Goal: Task Accomplishment & Management: Use online tool/utility

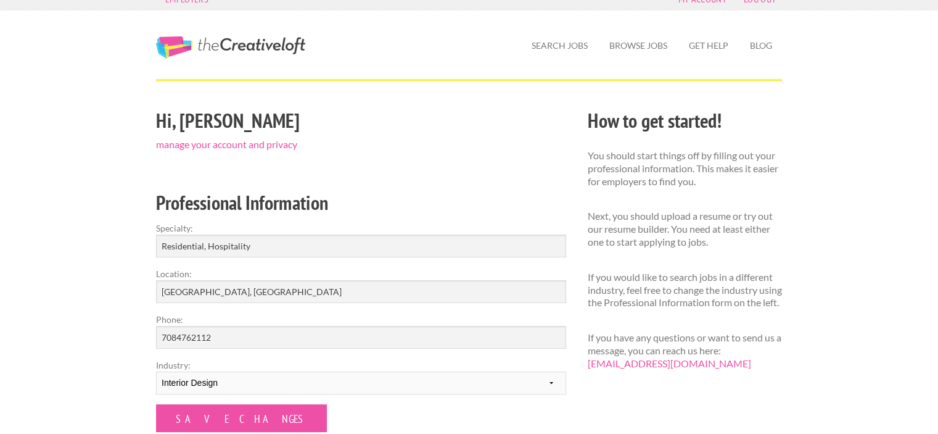
scroll to position [12, 0]
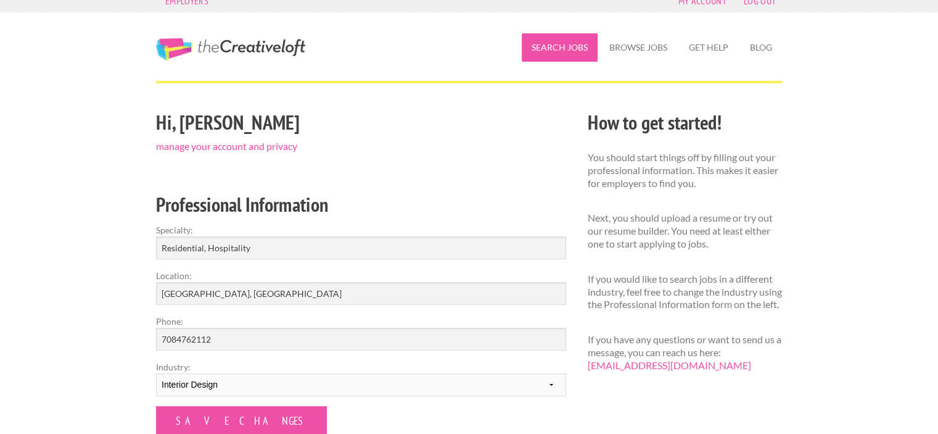
click at [560, 51] on link "Search Jobs" at bounding box center [560, 47] width 76 height 28
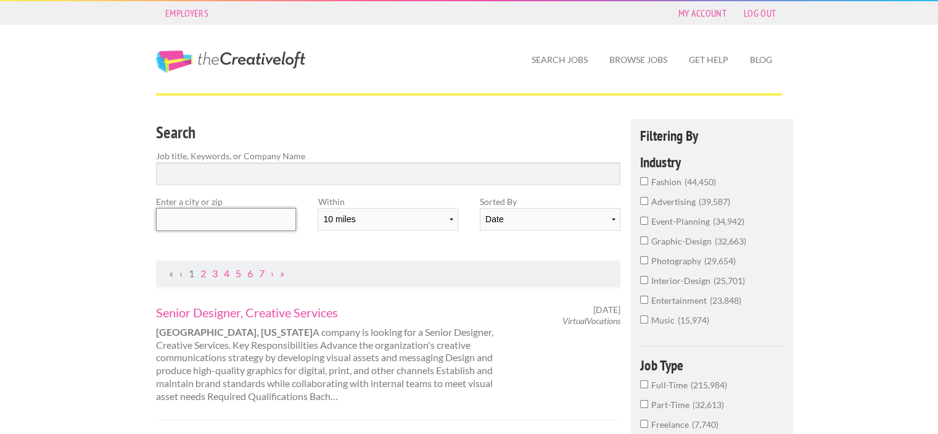
click at [242, 212] on input "text" at bounding box center [226, 219] width 140 height 23
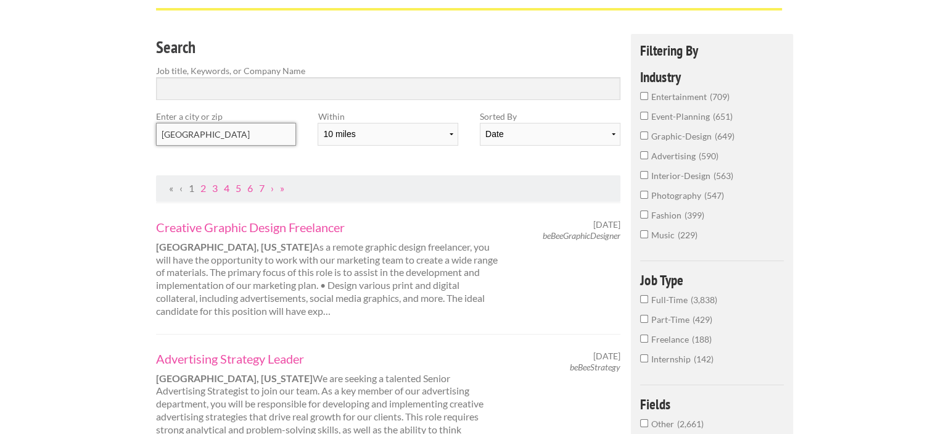
scroll to position [96, 0]
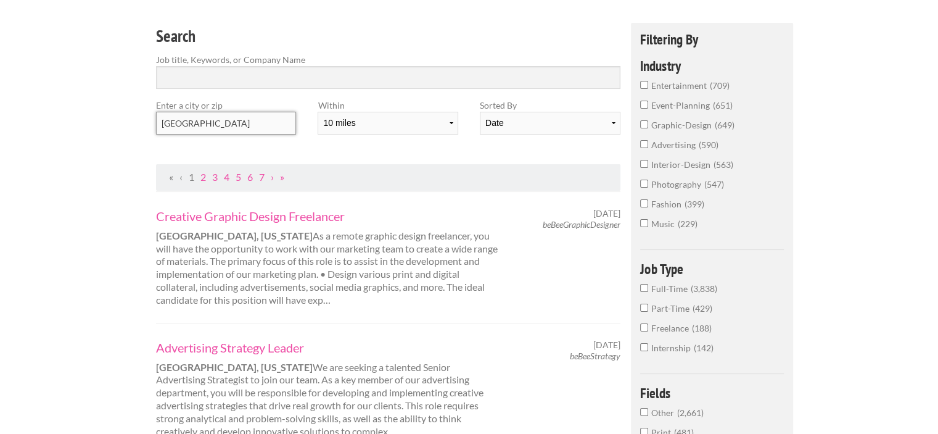
type input "[GEOGRAPHIC_DATA]"
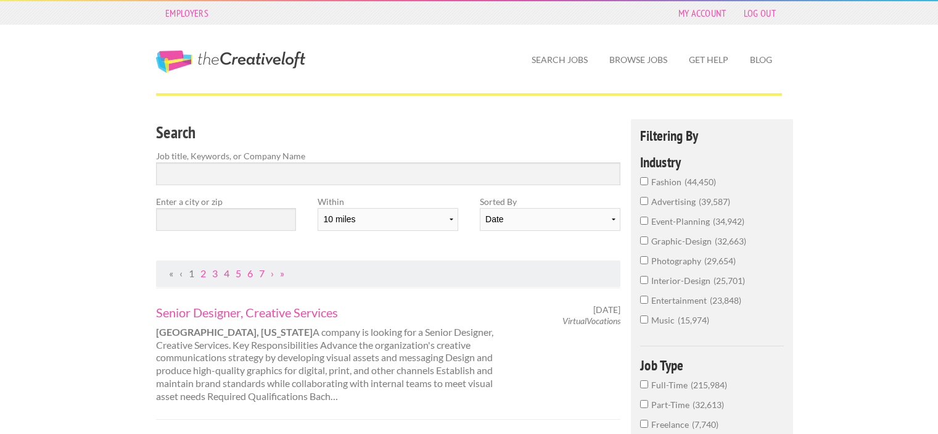
scroll to position [96, 0]
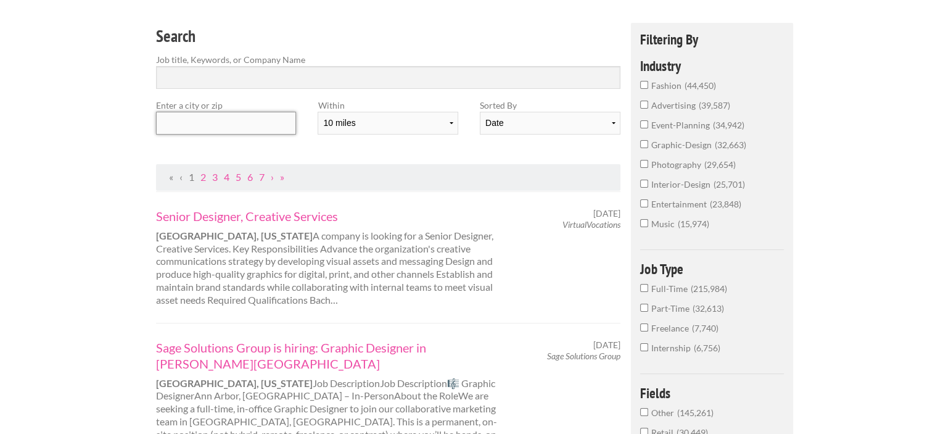
click at [199, 124] on input "text" at bounding box center [226, 123] width 140 height 23
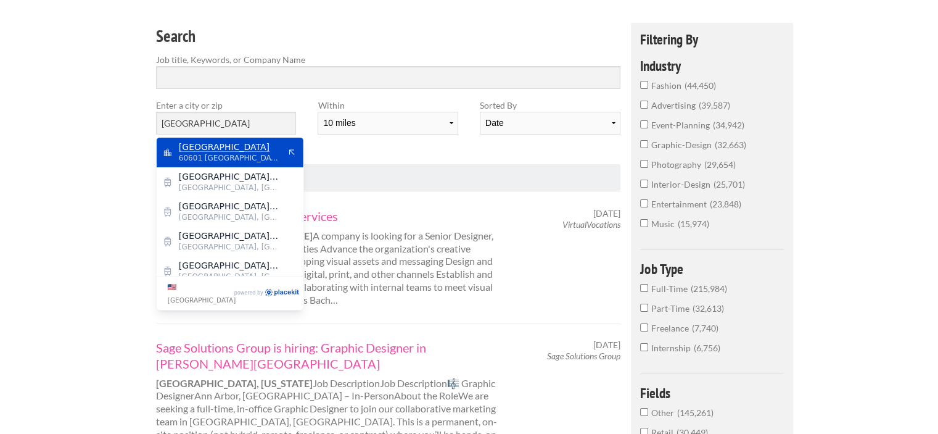
click at [203, 150] on mark "[GEOGRAPHIC_DATA]" at bounding box center [224, 147] width 91 height 10
type input "[GEOGRAPHIC_DATA]"
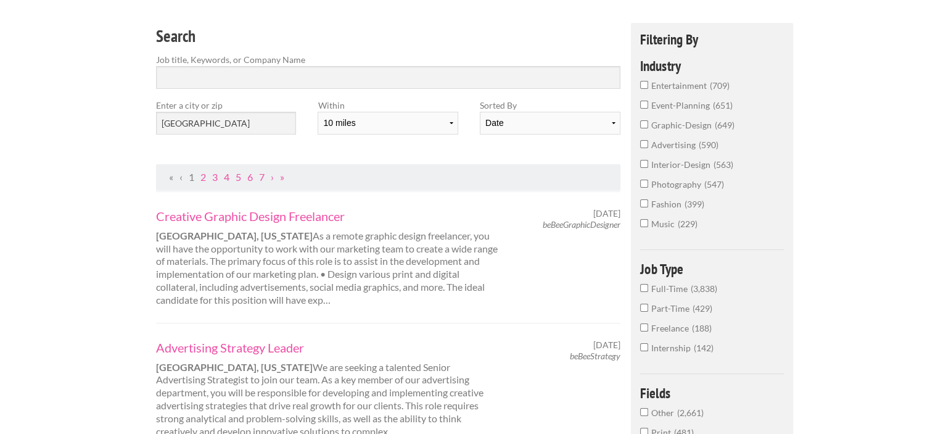
click at [643, 164] on input "interior-design 563" at bounding box center [644, 164] width 8 height 8
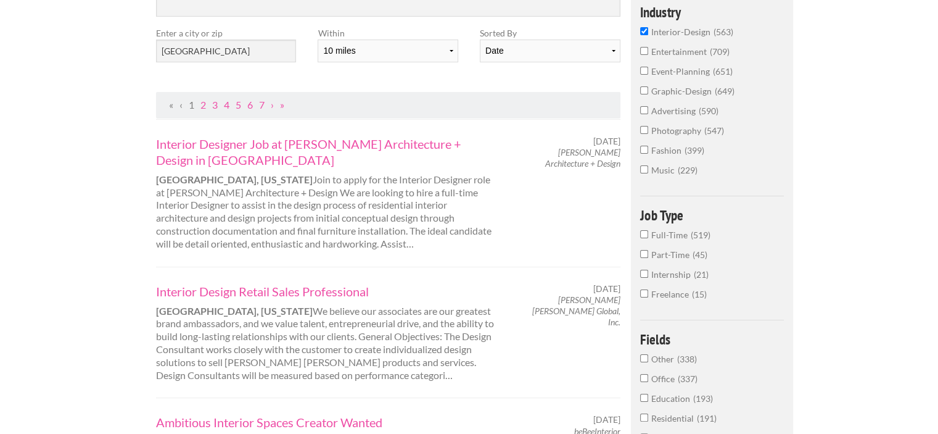
scroll to position [172, 0]
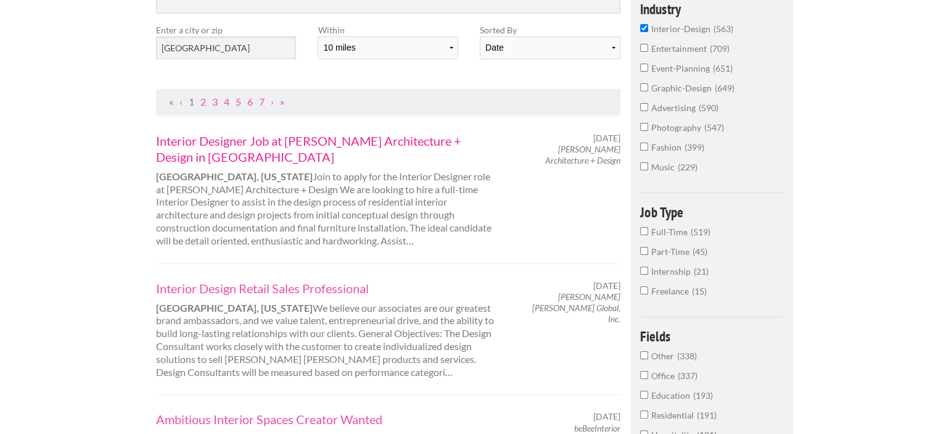
click at [272, 139] on link "Interior Designer Job at [PERSON_NAME] Architecture + Design in [GEOGRAPHIC_DAT…" at bounding box center [327, 149] width 343 height 32
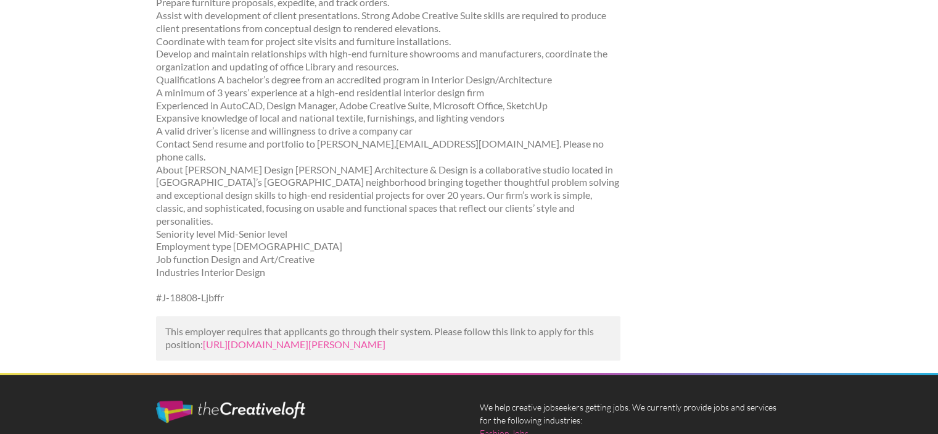
scroll to position [357, 0]
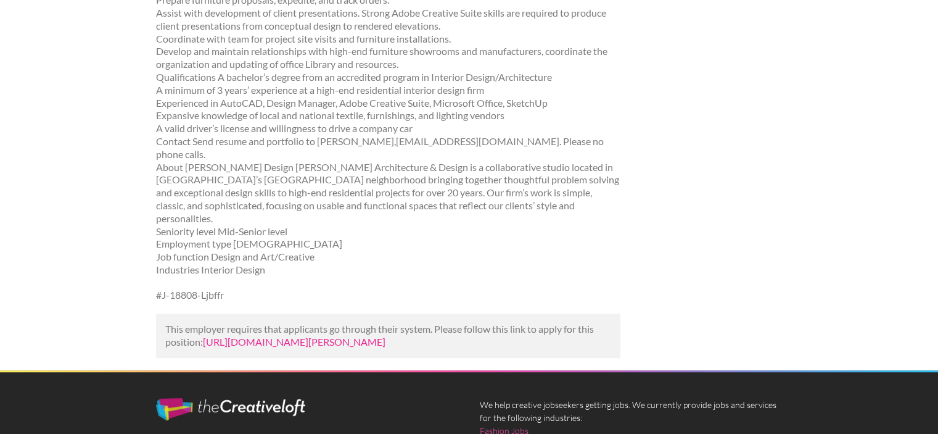
click at [273, 336] on link "https://www.mediabistro.com/jobs/1680459761-interior-designer-job-at-kadlec-arc…" at bounding box center [294, 342] width 183 height 12
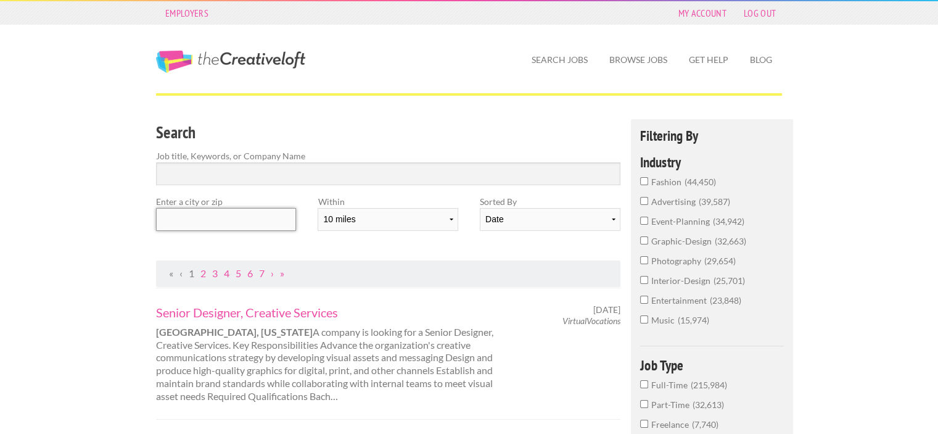
click at [230, 218] on input "text" at bounding box center [226, 219] width 140 height 23
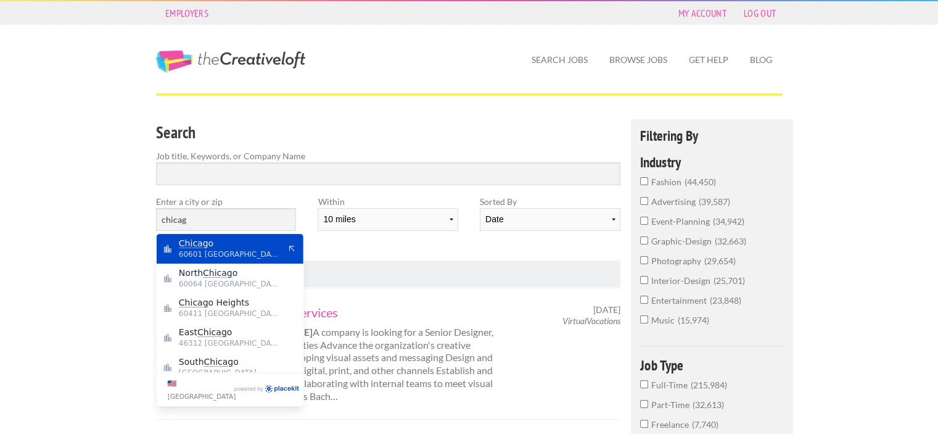
click at [220, 247] on span "Chicag o" at bounding box center [229, 243] width 101 height 11
type input "[GEOGRAPHIC_DATA]"
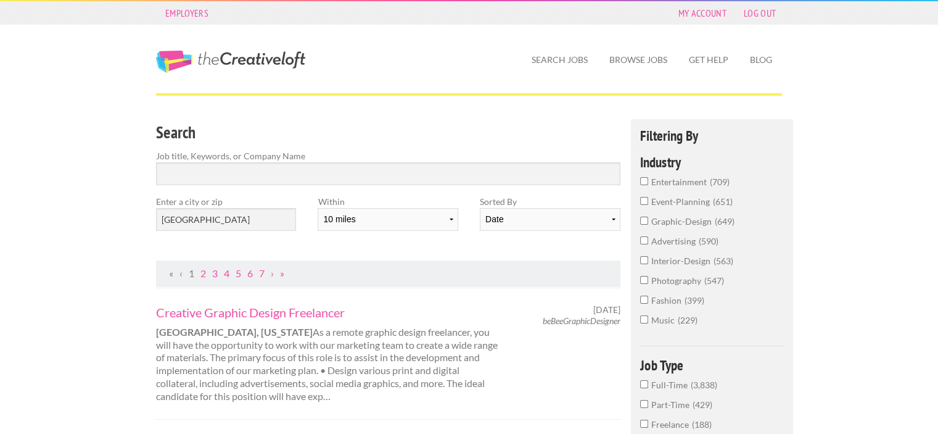
click at [645, 260] on input "interior-design 563" at bounding box center [644, 260] width 8 height 8
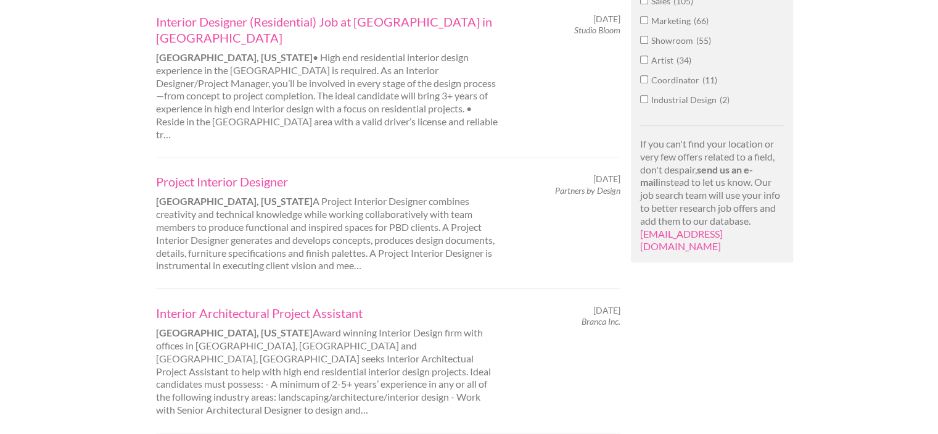
scroll to position [866, 0]
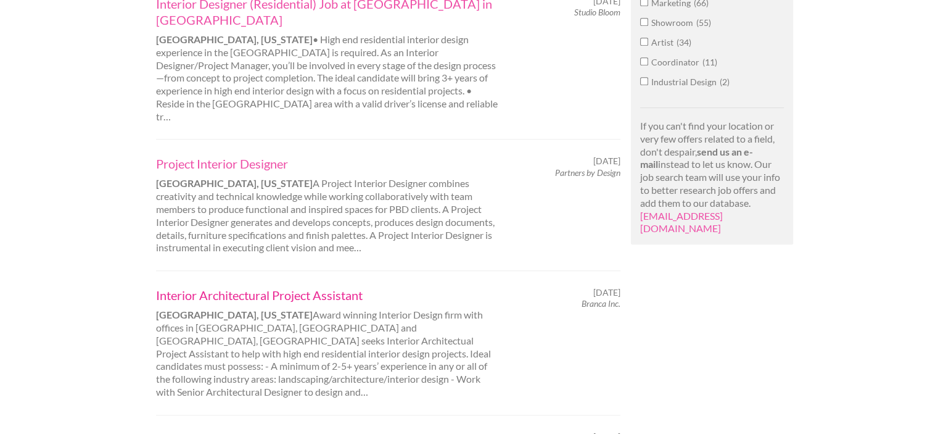
click at [307, 287] on link "Interior Architectural Project Assistant" at bounding box center [327, 295] width 343 height 16
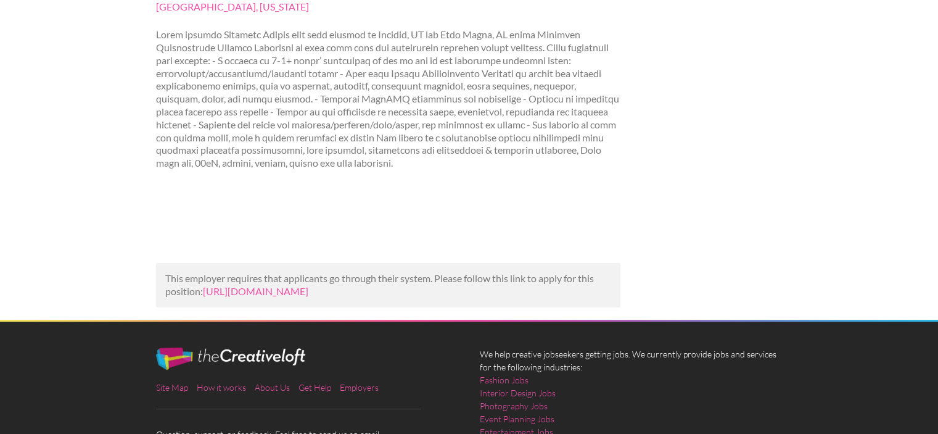
scroll to position [172, 0]
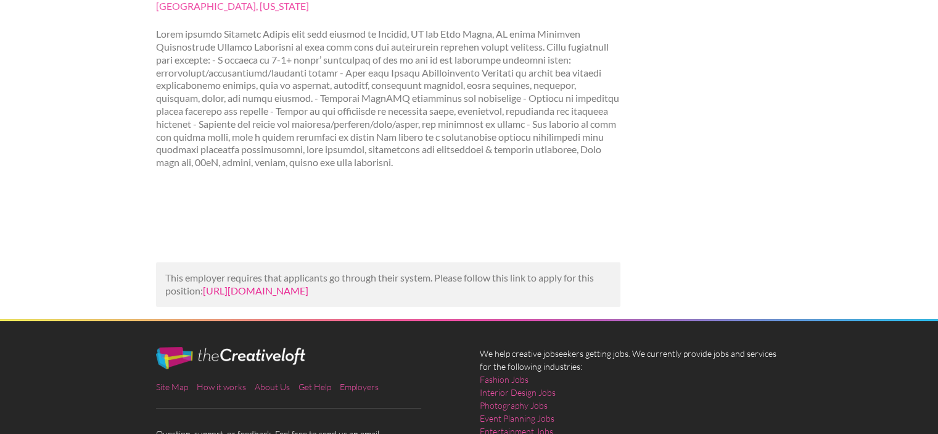
click at [308, 293] on link "https://businessofhome.com/jobs/autocad-photoshop-technician-ccacf5c4-807e-42bd…" at bounding box center [255, 290] width 105 height 12
